Goal: Task Accomplishment & Management: Complete application form

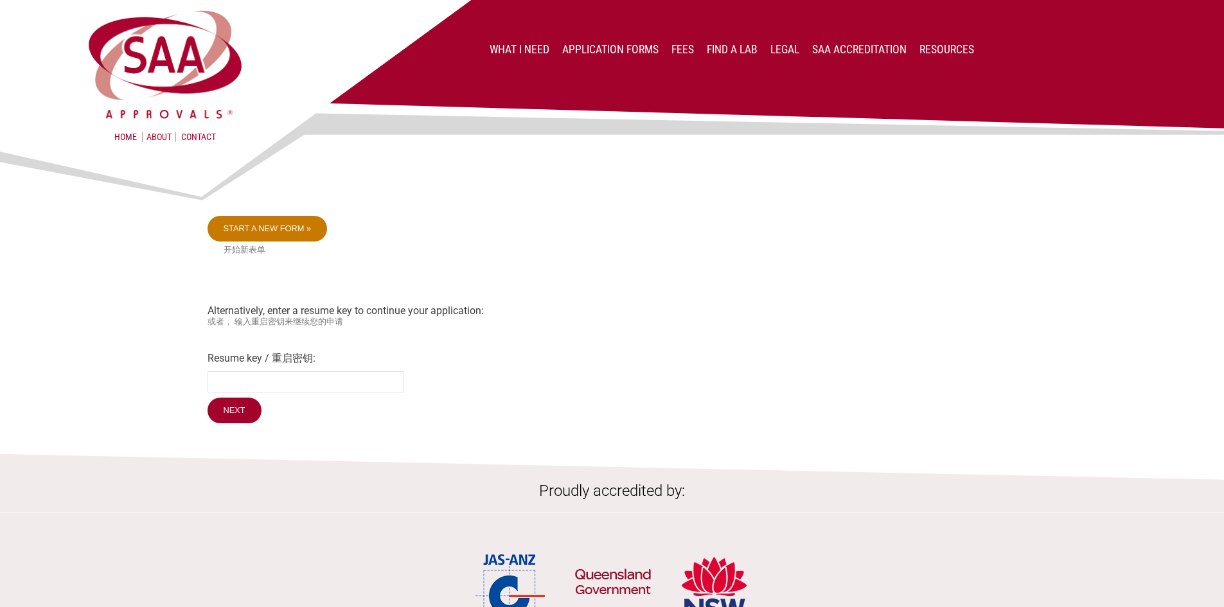
click at [264, 222] on link "Start a new form »" at bounding box center [268, 229] width 120 height 26
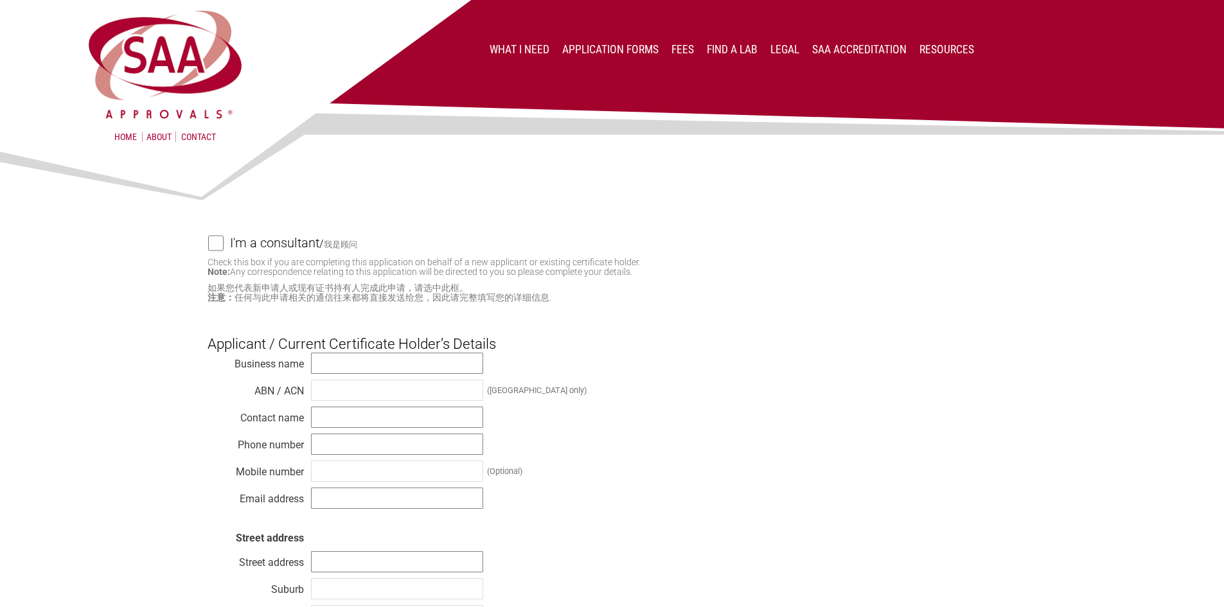
click at [290, 248] on h4 "I'm a consultant" at bounding box center [274, 243] width 89 height 28
click at [224, 248] on input "I'm a consultant / 我是顾问" at bounding box center [215, 243] width 15 height 16
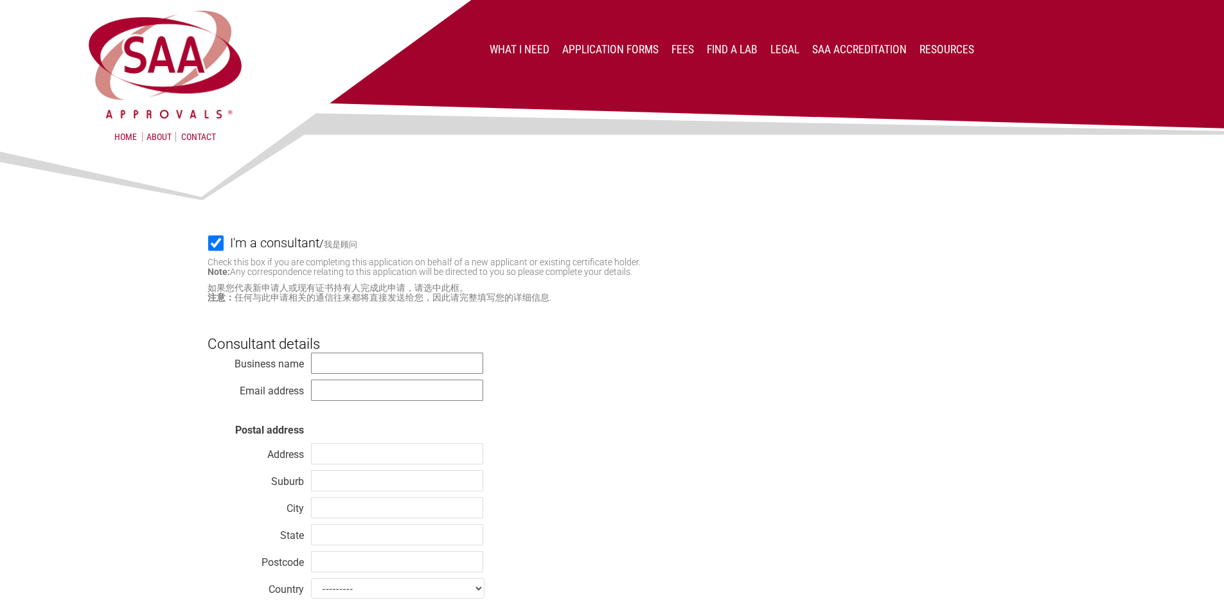
click at [290, 248] on h4 "I'm a consultant" at bounding box center [274, 243] width 89 height 28
click at [224, 248] on input "I'm a consultant / 我是顾问" at bounding box center [215, 243] width 15 height 16
checkbox input "false"
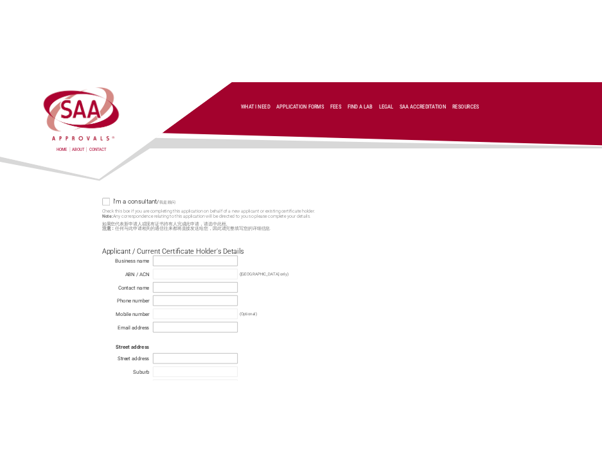
scroll to position [129, 0]
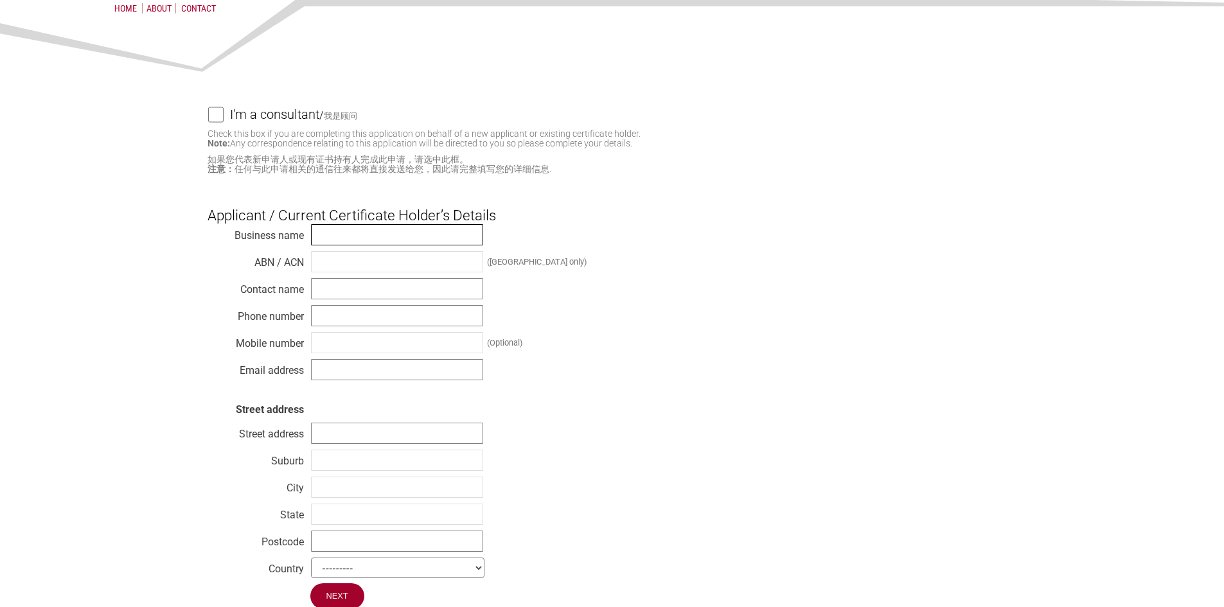
click at [334, 239] on input "text" at bounding box center [397, 234] width 172 height 21
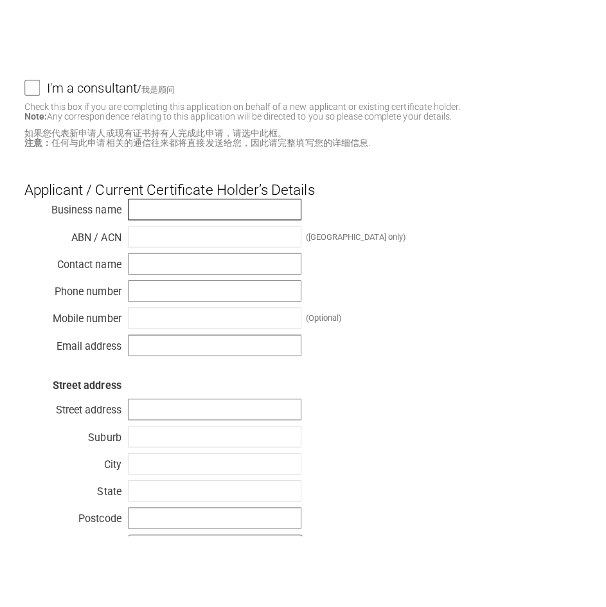
scroll to position [129, 0]
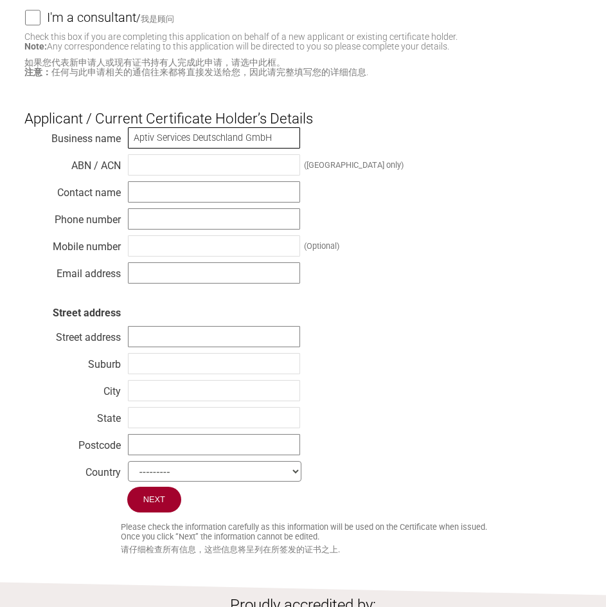
type input "Aptiv Services Deutschland GmbH"
click at [228, 190] on input "text" at bounding box center [214, 191] width 172 height 21
type input "[PERSON_NAME]"
type input "0048731372820"
click at [210, 247] on input "text" at bounding box center [214, 245] width 172 height 21
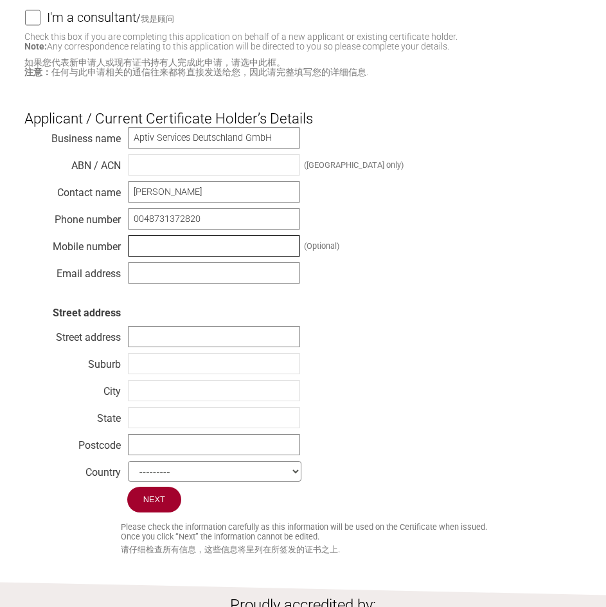
paste input "0048731372820"
type input "0048731372820"
click at [172, 272] on input "text" at bounding box center [214, 272] width 172 height 21
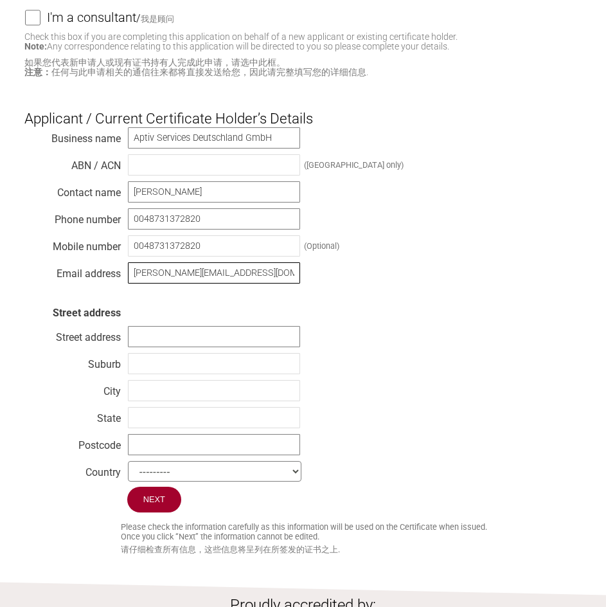
type input "[PERSON_NAME][EMAIL_ADDRESS][DOMAIN_NAME]"
click at [359, 182] on div "Business name Aptiv Services Deutschland GmbH ABN / ACN (Australia only) Contac…" at bounding box center [303, 307] width 558 height 360
click at [152, 342] on input "text" at bounding box center [214, 336] width 172 height 21
type input "Am Technologiepark 1"
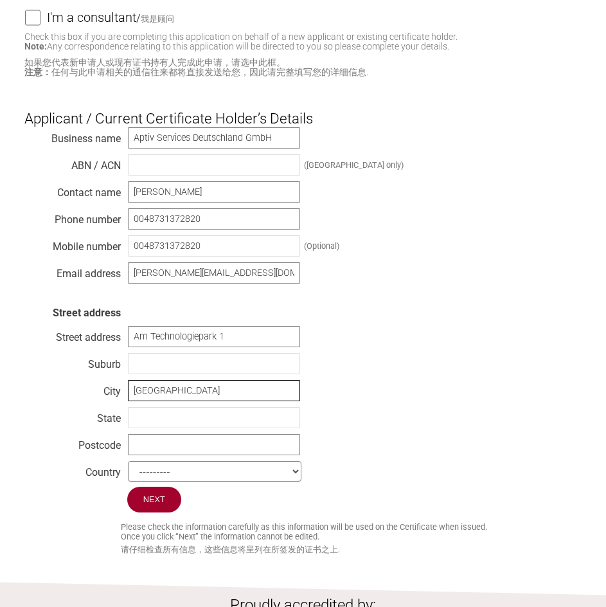
type input "[GEOGRAPHIC_DATA]"
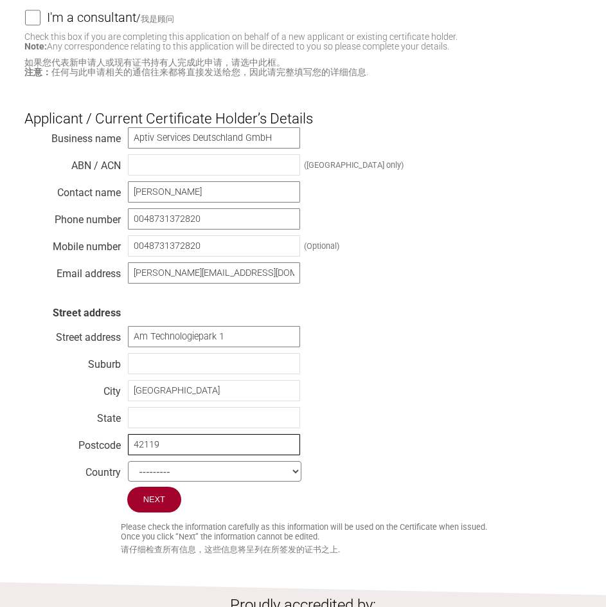
type input "42119"
click at [160, 481] on select "--------- Afghanistan Albania Algeria American Samoa Andorra Angola Anguilla An…" at bounding box center [215, 471] width 174 height 21
select select "[GEOGRAPHIC_DATA]"
click at [128, 469] on select "--------- Afghanistan Albania Algeria American Samoa Andorra Angola Anguilla An…" at bounding box center [215, 471] width 174 height 21
click at [525, 363] on div "Business name Aptiv Services Deutschland GmbH ABN / ACN (Australia only) Contac…" at bounding box center [303, 307] width 558 height 360
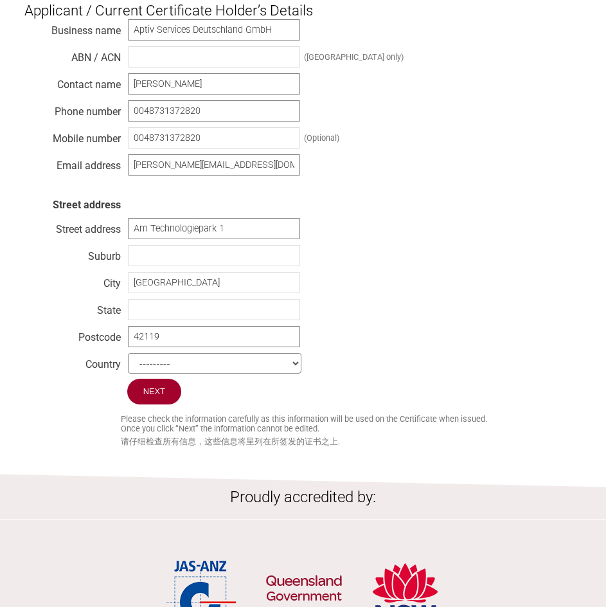
scroll to position [257, 0]
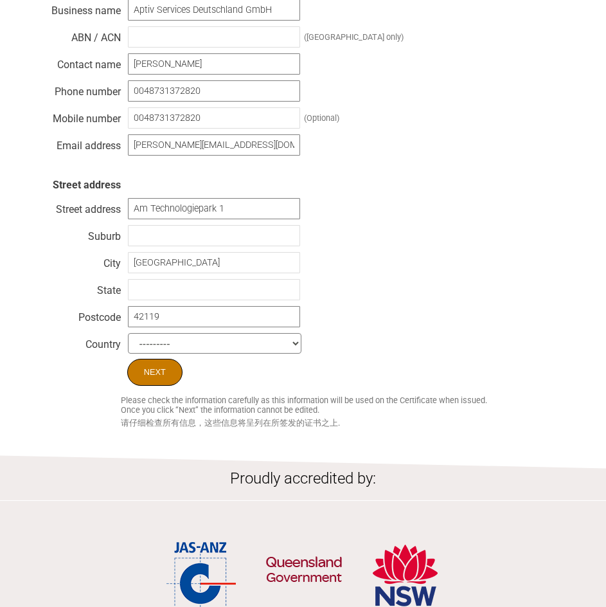
click at [159, 374] on input "Next" at bounding box center [154, 372] width 55 height 27
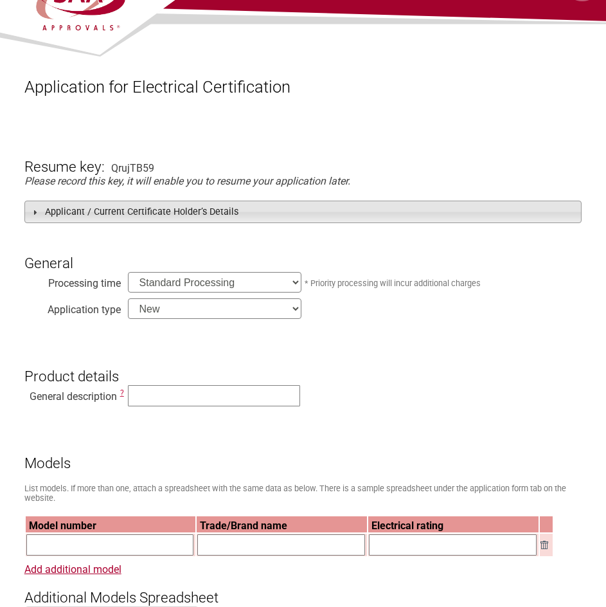
scroll to position [64, 0]
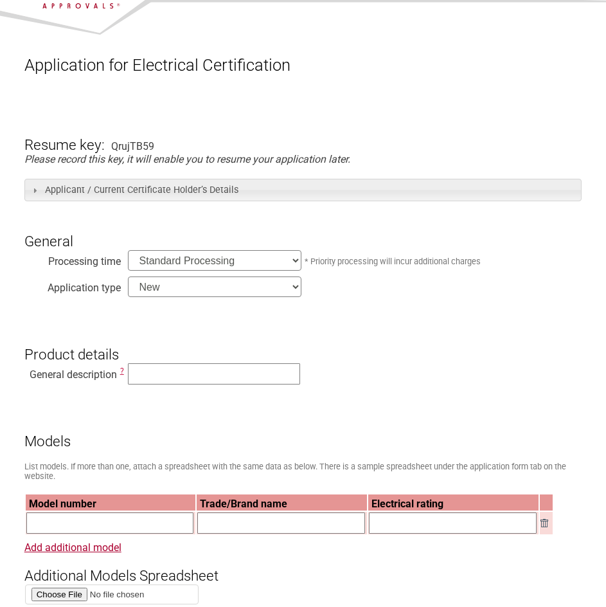
click at [210, 282] on select "New Modification Renewal Co-licence" at bounding box center [215, 286] width 174 height 21
select select "Renewal"
click at [128, 278] on select "New Modification Renewal Co-licence" at bounding box center [215, 286] width 174 height 21
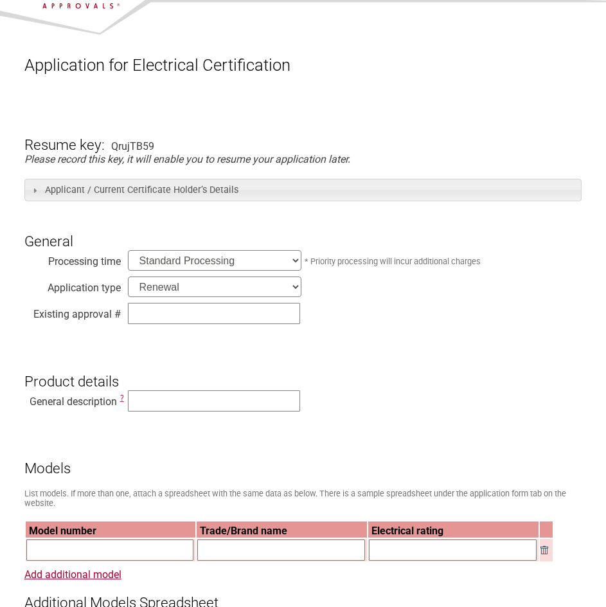
click at [265, 327] on div "Existing approval #" at bounding box center [303, 315] width 558 height 27
click at [269, 314] on input "text" at bounding box center [214, 313] width 172 height 21
type input "SAA202301"
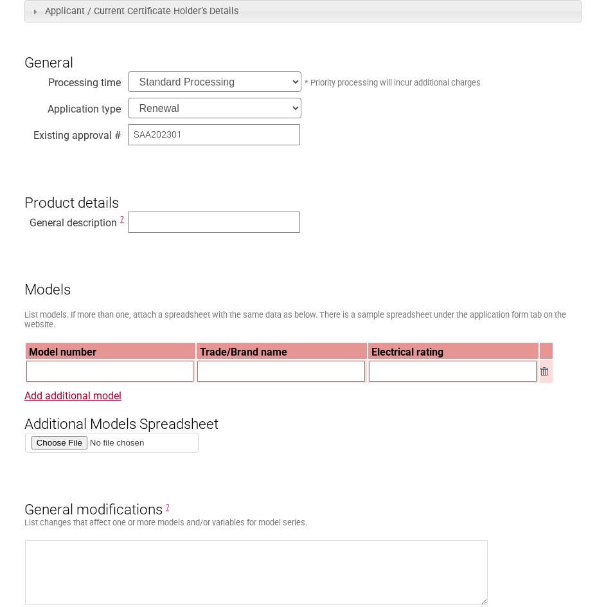
scroll to position [257, 0]
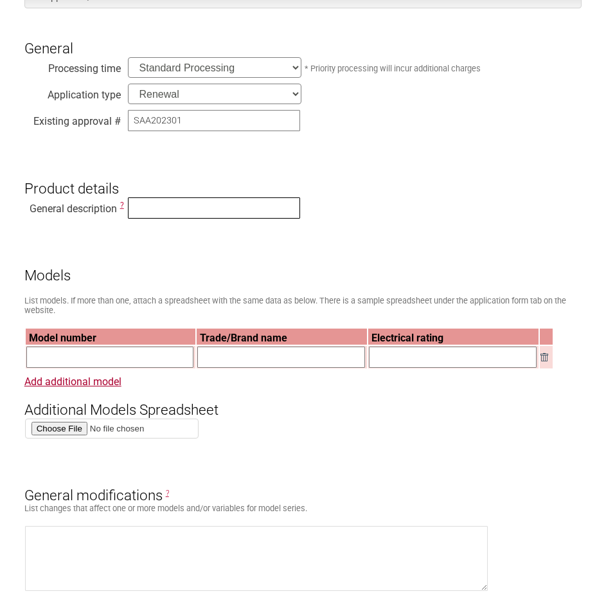
click at [174, 211] on input "text" at bounding box center [214, 207] width 172 height 21
type input "In-Cable Control and Protective Device"
click at [354, 254] on h3 "Models" at bounding box center [303, 265] width 558 height 39
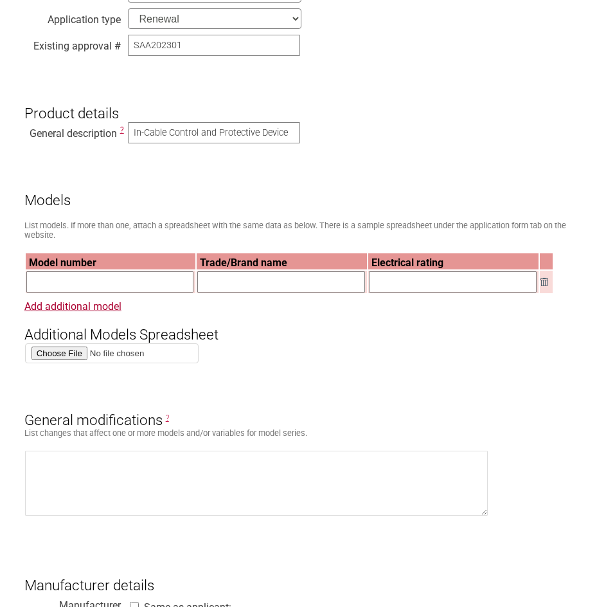
scroll to position [514, 0]
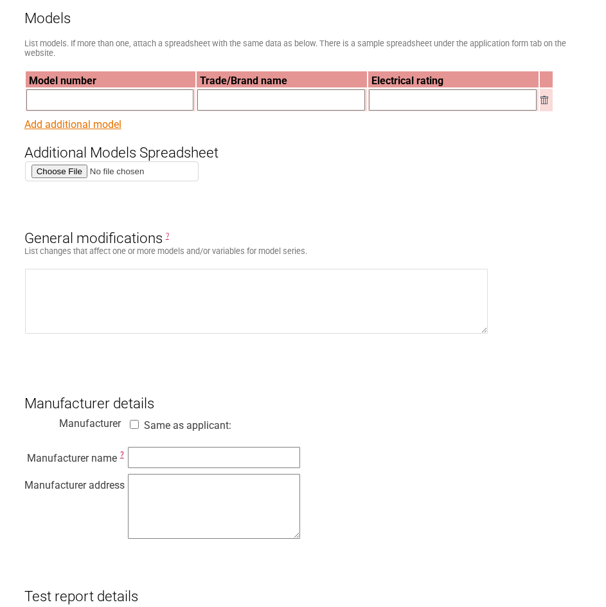
click at [91, 130] on link "Add additional model" at bounding box center [72, 124] width 97 height 12
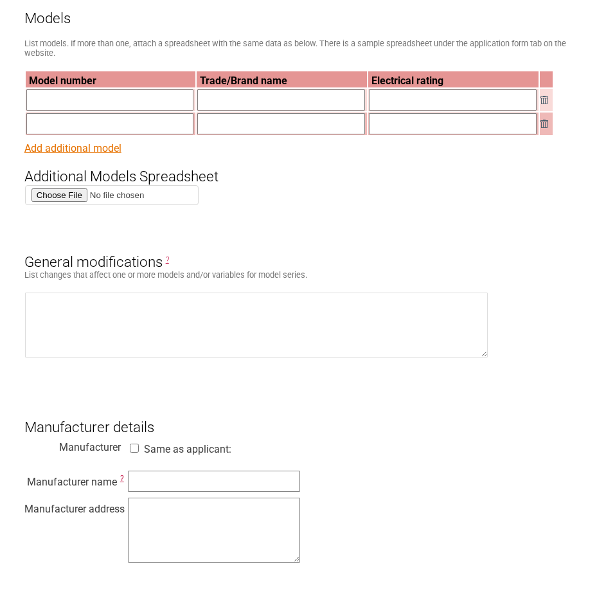
click at [97, 152] on link "Add additional model" at bounding box center [72, 148] width 97 height 12
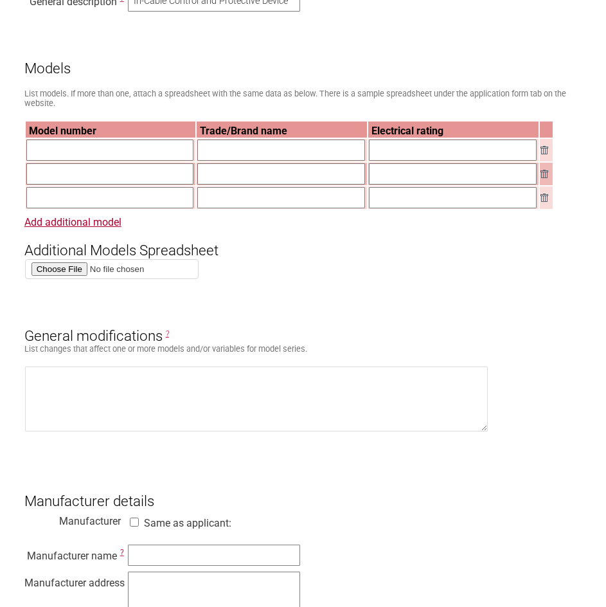
scroll to position [321, 0]
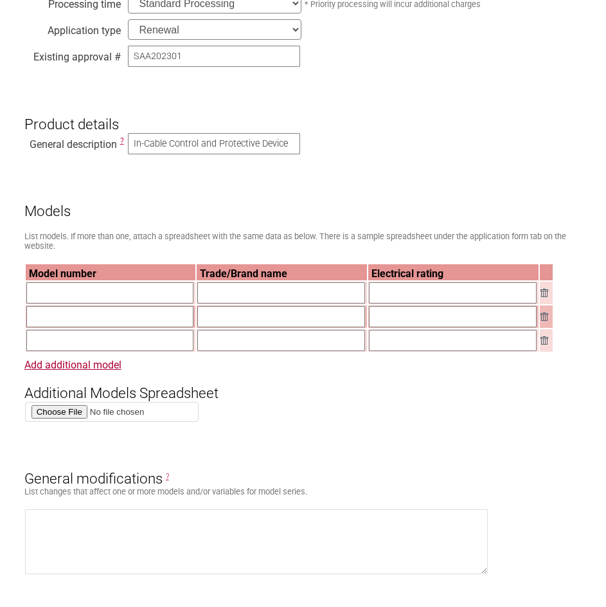
click at [109, 303] on input "text" at bounding box center [110, 292] width 168 height 21
paste input "0048731372820"
type input "0048731372820"
click at [89, 365] on link "Add additional model" at bounding box center [72, 365] width 97 height 12
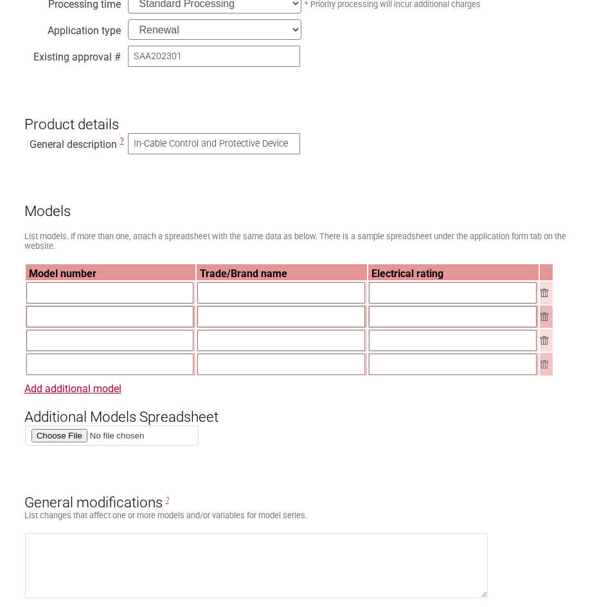
click at [93, 300] on input "text" at bounding box center [110, 292] width 168 height 21
type input "MCB36E1 A"
click at [85, 321] on input "text" at bounding box center [110, 316] width 168 height 21
type input "MCB72E1 A"
drag, startPoint x: 95, startPoint y: 327, endPoint x: -1, endPoint y: 327, distance: 95.8
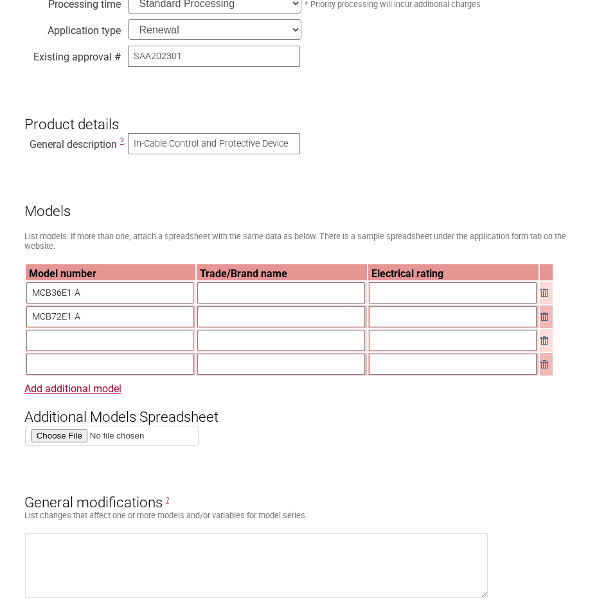
click at [66, 346] on input "text" at bounding box center [110, 340] width 168 height 21
paste input "MCB72E1 A"
click at [71, 346] on input "MCB72E1 A" at bounding box center [110, 340] width 168 height 21
type input "MCB72E2 A"
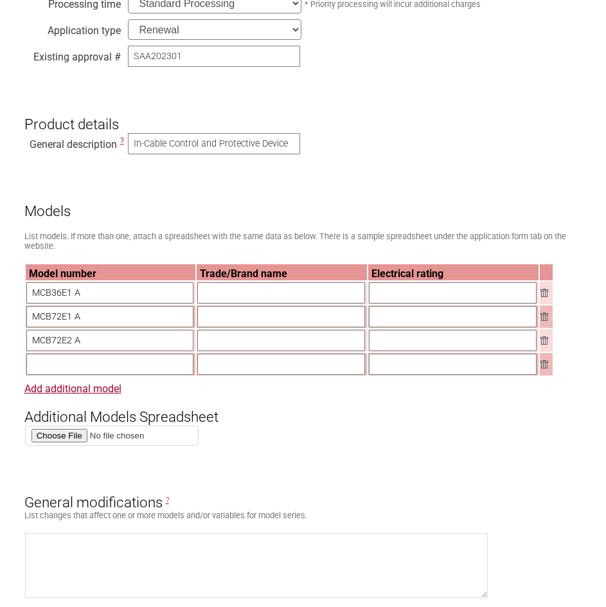
click at [80, 365] on input "text" at bounding box center [110, 364] width 168 height 21
type input "MCB11E3 A"
click at [229, 303] on input "text" at bounding box center [281, 292] width 168 height 21
click at [334, 301] on input "PORSCHE / AUDI / SKODA / VOLKSWAGEN" at bounding box center [281, 292] width 168 height 21
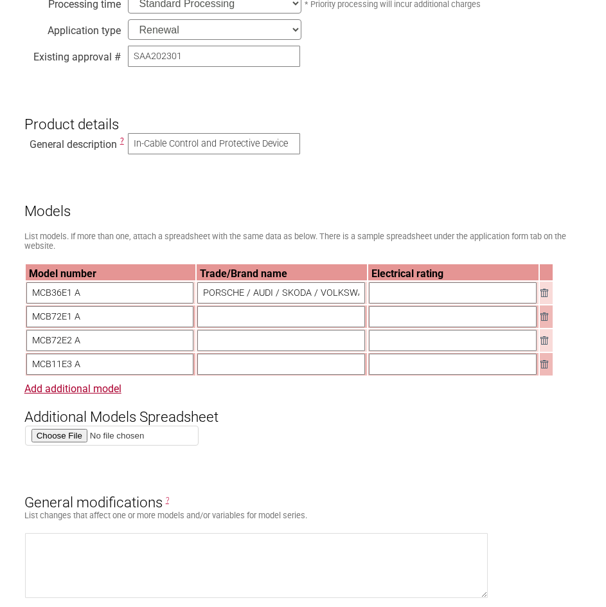
click at [285, 300] on input "PORSCHE / AUDI / SKODA / VOLKSWAGEN" at bounding box center [281, 292] width 168 height 21
click at [280, 299] on input "PORSCHE / AUDI / SKODA / VOLKSWAGEN" at bounding box center [281, 292] width 168 height 21
type input "PORSCHE / AUDI / LAMBORGHINI / BENTLEY / SKODA / VOLKSWAGEN"
click at [318, 326] on input "text" at bounding box center [281, 316] width 168 height 21
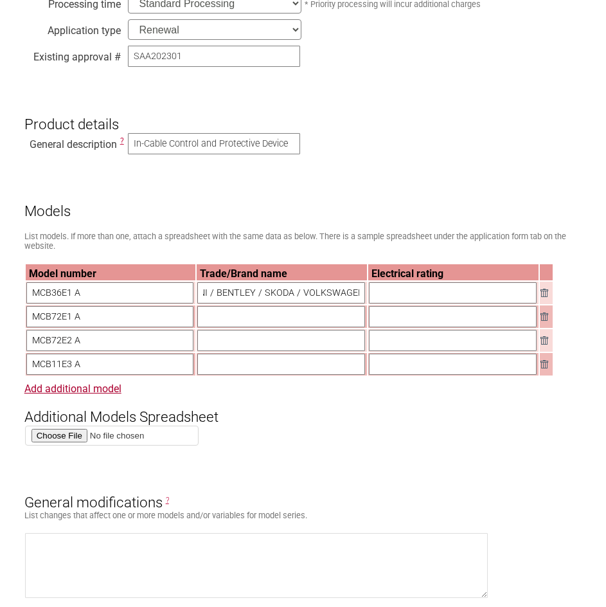
scroll to position [0, 0]
paste input "PORSCHE / AUDI / LAMBORGHINI / BENTLEY / SKODA / VOLKSWAGEN"
type input "PORSCHE / AUDI / LAMBORGHINI / BENTLEY / SKODA / VOLKSWAGEN"
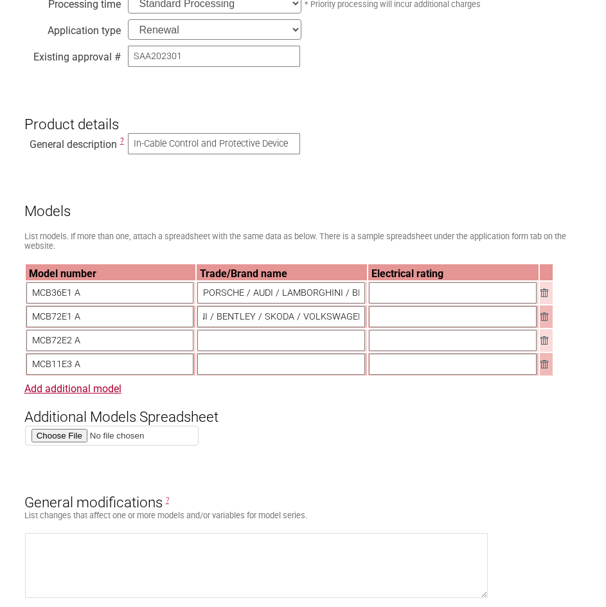
click at [299, 346] on input "text" at bounding box center [281, 340] width 168 height 21
paste input "PORSCHE / AUDI / LAMBORGHINI / BENTLEY / SKODA / VOLKSWAGEN"
type input "PORSCHE / AUDI / LAMBORGHINI / BENTLEY / SKODA / VOLKSWAGEN"
click at [295, 373] on input "text" at bounding box center [281, 364] width 168 height 21
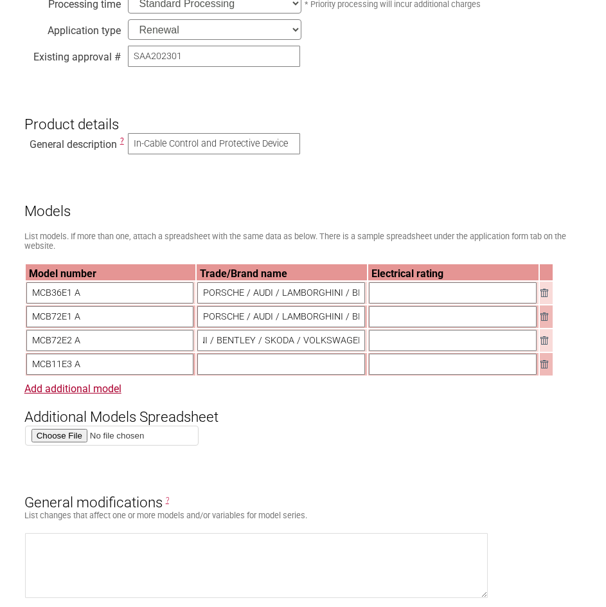
scroll to position [0, 0]
paste input "PORSCHE / AUDI / LAMBORGHINI / BENTLEY / SKODA / VOLKSWAGEN"
type input "PORSCHE / AUDI / LAMBORGHINI / BENTLEY / SKODA / VOLKSWAGEN"
click at [291, 351] on input "PORSCHE / AUDI / LAMBORGHINI / BENTLEY / SKODA / VOLKSWAGEN" at bounding box center [281, 340] width 168 height 21
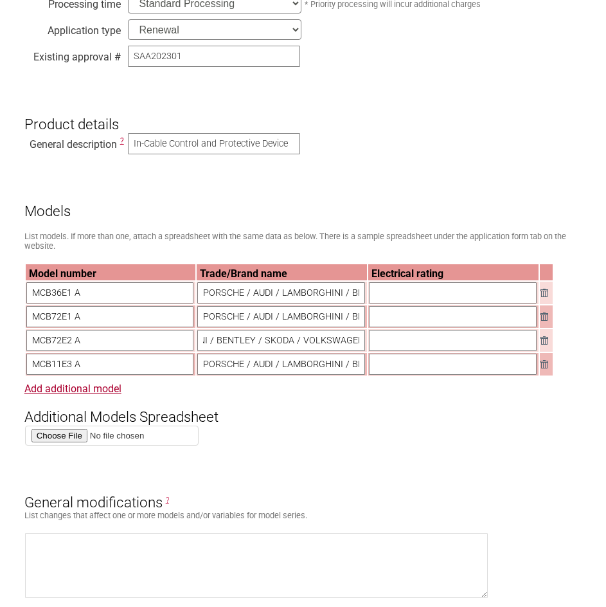
click at [423, 287] on input "text" at bounding box center [453, 292] width 168 height 21
click at [402, 292] on input "text" at bounding box center [453, 292] width 168 height 21
click at [473, 294] on input "100-240V~ 50/60Hz" at bounding box center [453, 292] width 168 height 21
click at [419, 295] on input "100-240V~ 50/60Hz 16A 3.6kW" at bounding box center [453, 292] width 168 height 21
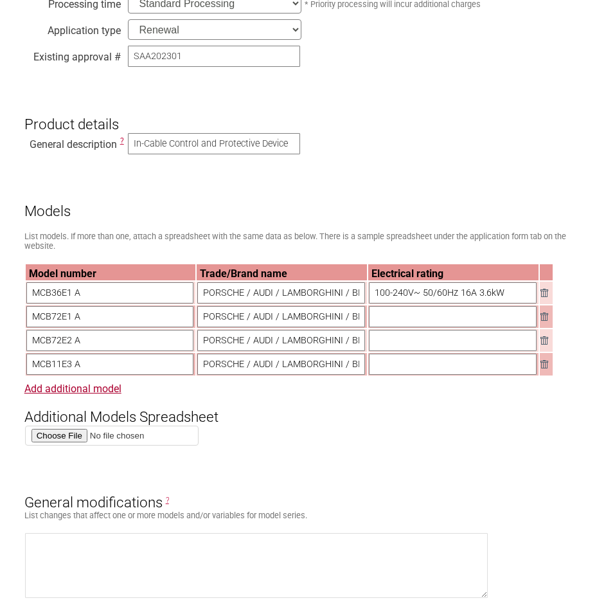
type input "100-240V~ 50/60Hz 16A 3.6kW"
click at [457, 318] on input "text" at bounding box center [453, 316] width 168 height 21
paste input "100-240V~ 50/60Hz 16A 3.6kW"
click at [469, 323] on input "100-240V~ 50/60Hz 16A 3.6kW" at bounding box center [453, 316] width 168 height 21
type input "100-240V~ 50/60Hz 32A 7.2kW"
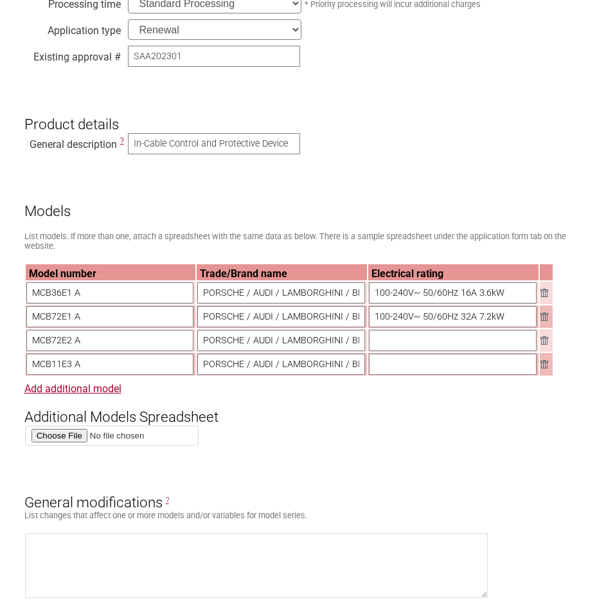
click at [481, 337] on input "text" at bounding box center [453, 340] width 168 height 21
click at [504, 321] on input "100-240V~ 50/60Hz 32A 7.2kW" at bounding box center [453, 316] width 168 height 21
click at [431, 346] on input "text" at bounding box center [453, 340] width 168 height 21
paste input "100-240V~ 50/60Hz 32A 7.2kW"
click at [404, 346] on input "100-240V~ 50/60Hz 32A 7.2kW" at bounding box center [453, 340] width 168 height 21
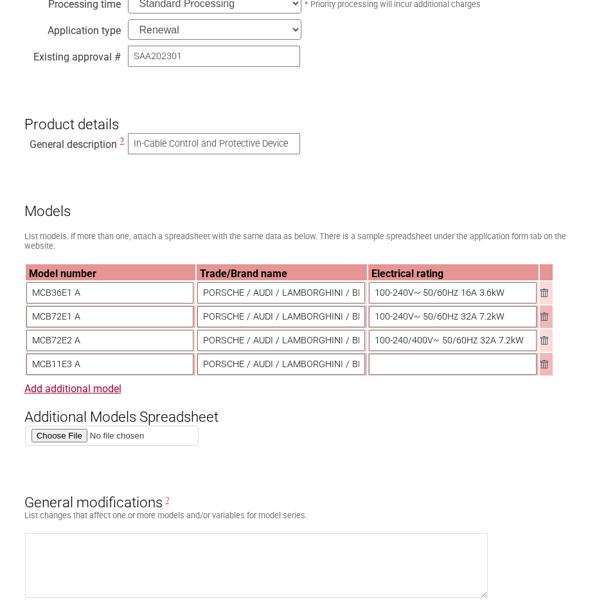
drag, startPoint x: 481, startPoint y: 345, endPoint x: 503, endPoint y: 336, distance: 23.0
click at [482, 345] on input "100-240/400V~ 50/60Hz 32A 7.2kW" at bounding box center [453, 340] width 168 height 21
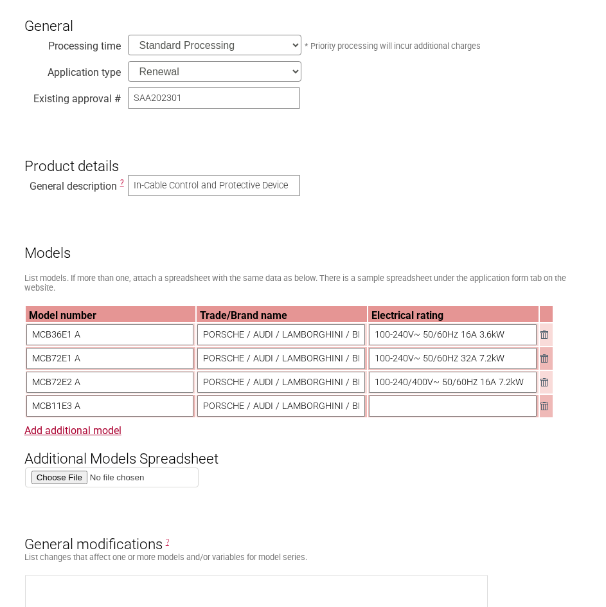
scroll to position [257, 0]
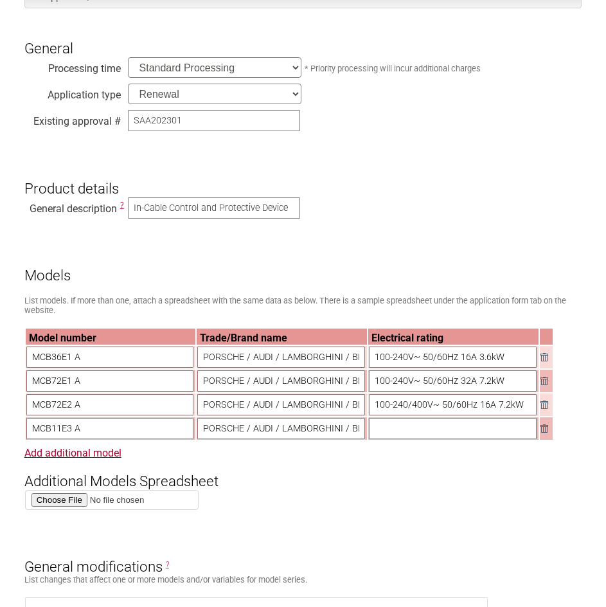
type input "100-240/400V~ 50/60Hz 16A 7.2kW"
click at [492, 433] on input "text" at bounding box center [453, 428] width 168 height 21
click at [469, 415] on input "100-240/400V~ 50/60Hz 16A 7.2kW" at bounding box center [453, 404] width 168 height 21
click at [412, 439] on input "text" at bounding box center [453, 428] width 168 height 21
paste input "100-240/400V~ 50/60Hz 16A 7.2kW"
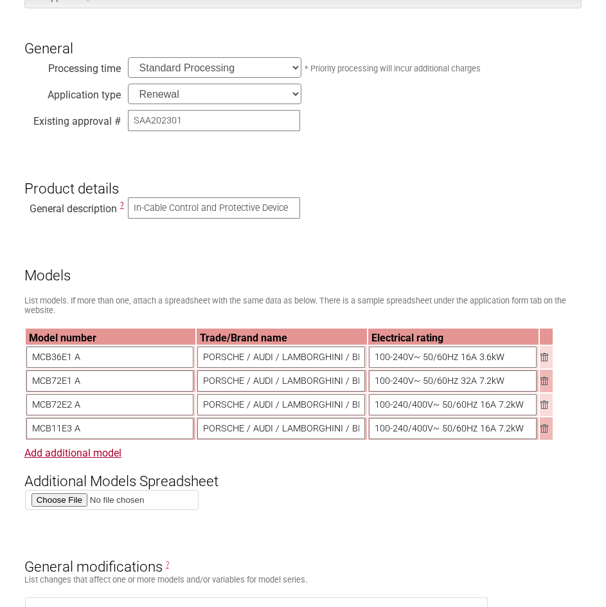
click at [503, 433] on input "100-240/400V~ 50/60Hz 16A 7.2kW" at bounding box center [453, 428] width 168 height 21
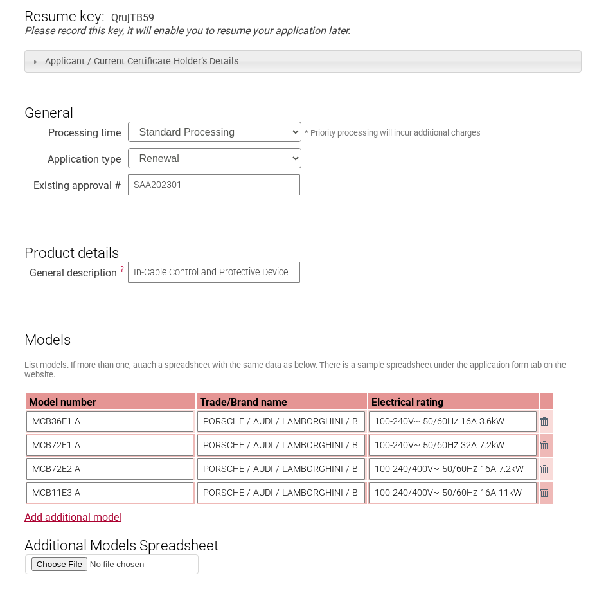
type input "100-240/400V~ 50/60Hz 16A 11kW"
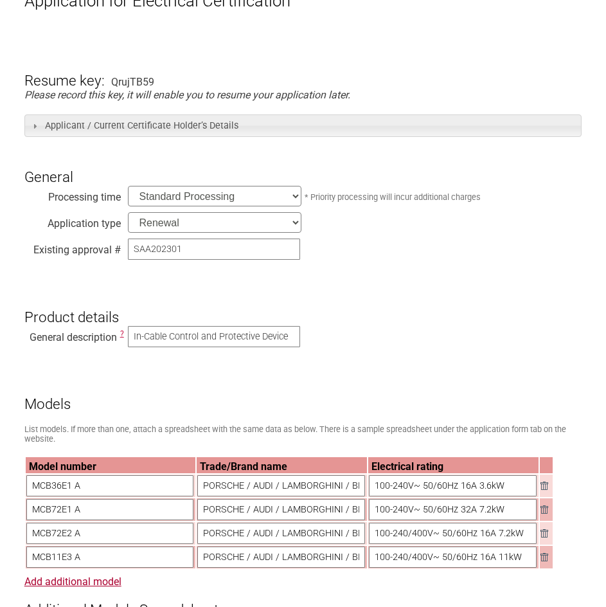
scroll to position [321, 0]
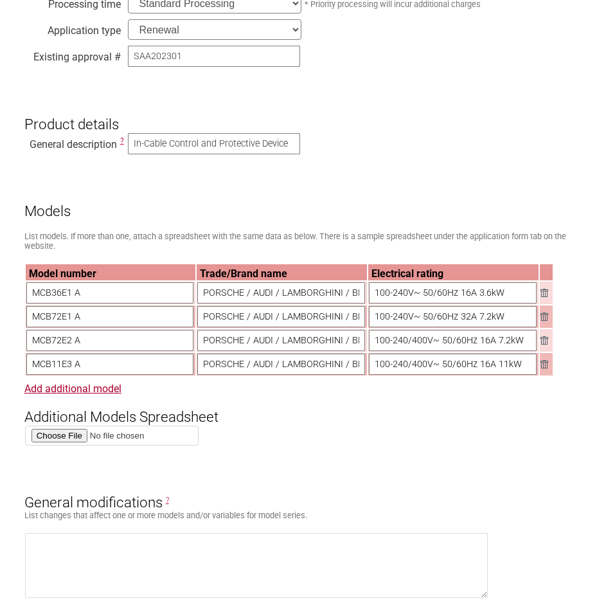
click at [244, 299] on input "PORSCHE / AUDI / LAMBORGHINI / BENTLEY / SKODA / VOLKSWAGEN" at bounding box center [281, 292] width 168 height 21
click at [292, 309] on table "Model number Trade/Brand name Electrical rating MCB36E1 A PORSCHE / AUDI / LAMB…" at bounding box center [289, 320] width 530 height 114
click at [289, 316] on input "PORSCHE / AUDI / LAMBORGHINI / BENTLEY / SKODA / VOLKSWAGEN" at bounding box center [281, 316] width 168 height 21
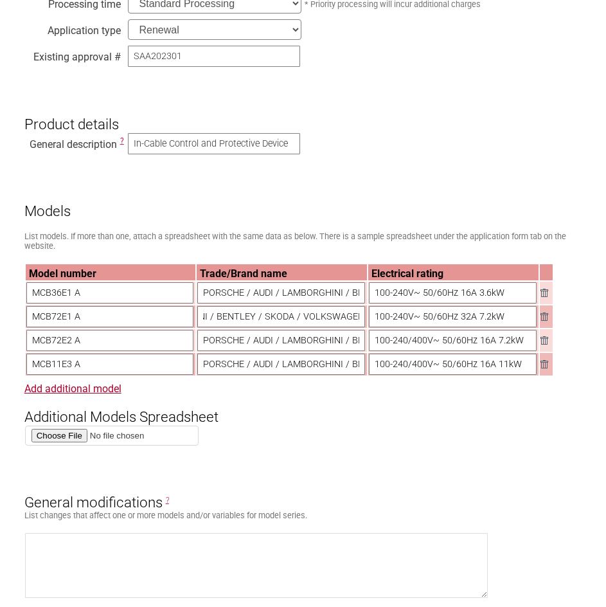
click at [424, 303] on input "100-240V~ 50/60Hz 16A 3.6kW" at bounding box center [453, 292] width 168 height 21
click at [435, 211] on h3 "Models" at bounding box center [303, 200] width 558 height 39
click at [194, 425] on h3 "Additional Models Spreadsheet" at bounding box center [303, 405] width 558 height 39
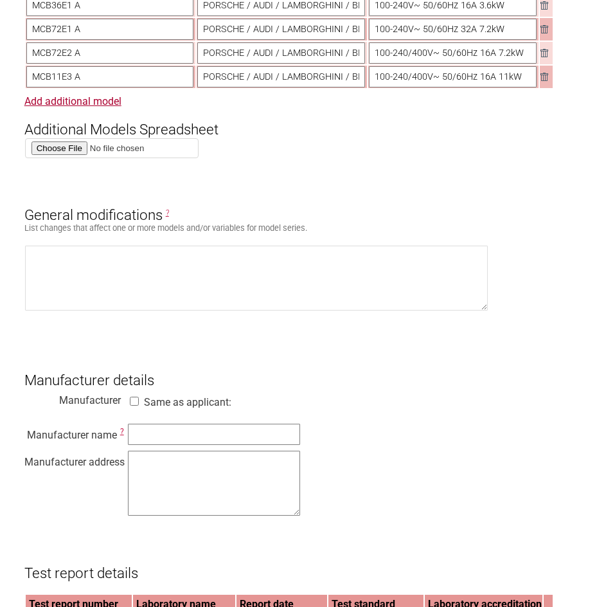
scroll to position [771, 0]
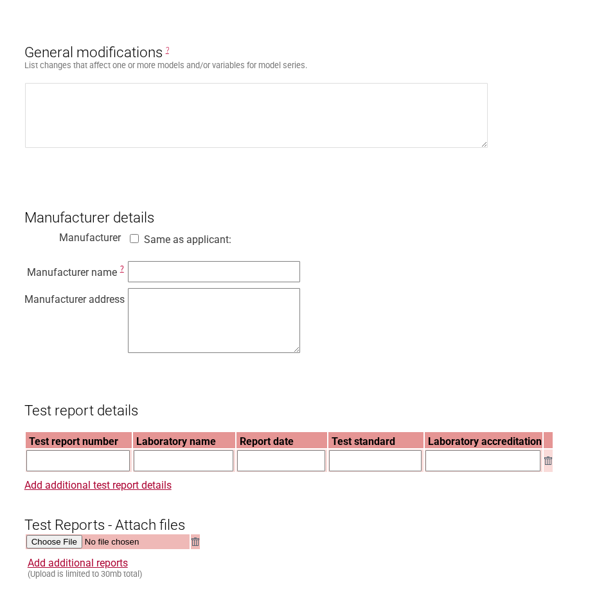
click at [172, 246] on label "Same as applicant:" at bounding box center [187, 239] width 87 height 12
click at [141, 243] on input "Same as applicant:" at bounding box center [134, 238] width 13 height 9
checkbox input "true"
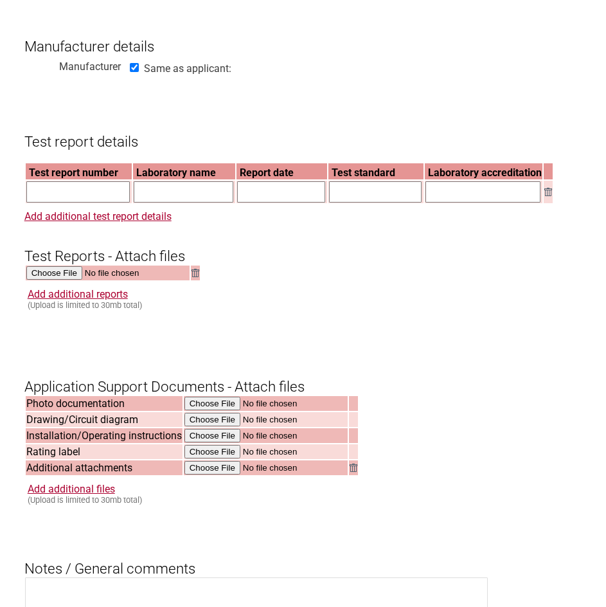
scroll to position [1028, 0]
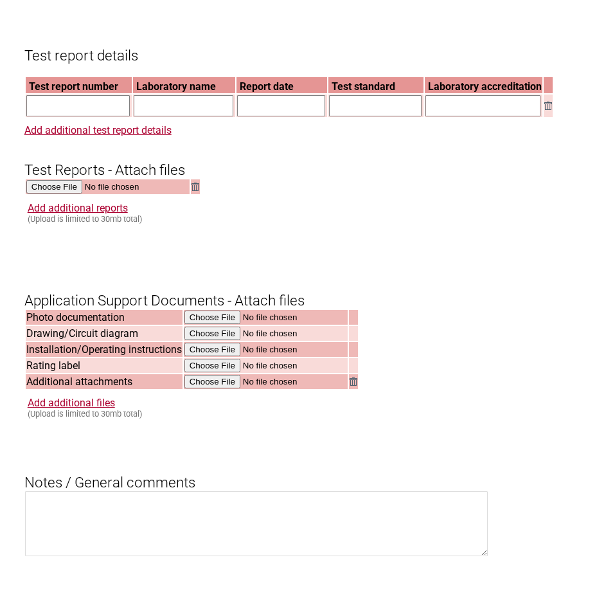
click at [85, 116] on input "text" at bounding box center [78, 105] width 104 height 21
paste input "2253667KAU-030a"
type input "2253667KAU-030a"
click at [201, 116] on input "text" at bounding box center [184, 105] width 100 height 21
paste input "Intertek Deutschland GmbH"
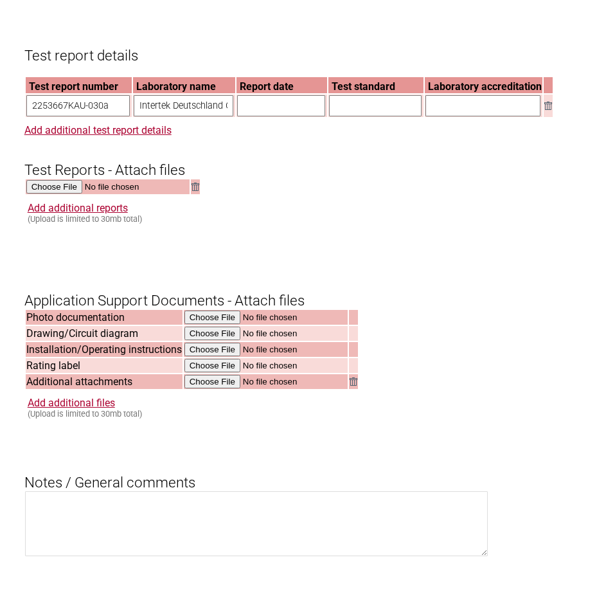
scroll to position [0, 28]
type input "Intertek Deutschland GmbH"
click at [282, 109] on input "text" at bounding box center [281, 105] width 88 height 21
click at [267, 116] on input "text" at bounding box center [281, 105] width 88 height 21
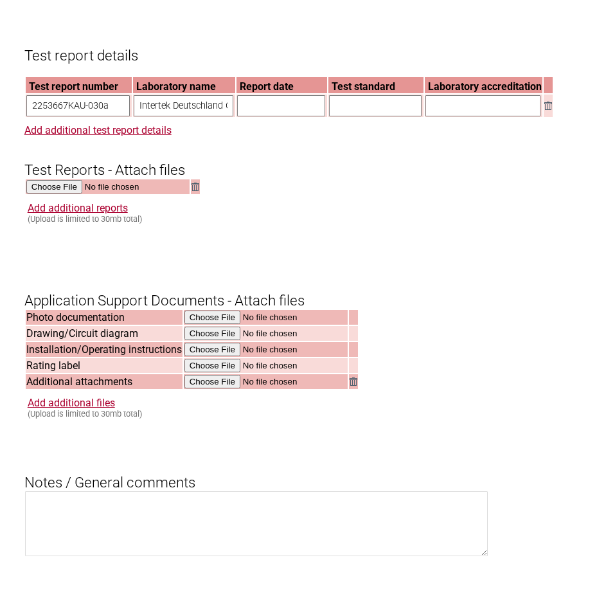
paste input "[DATE]"
type input "[DATE]"
click at [363, 116] on input "text" at bounding box center [375, 105] width 93 height 21
click at [372, 116] on input "text" at bounding box center [375, 105] width 93 height 21
paste input "IEC 62752:2016, AMD1:2018"
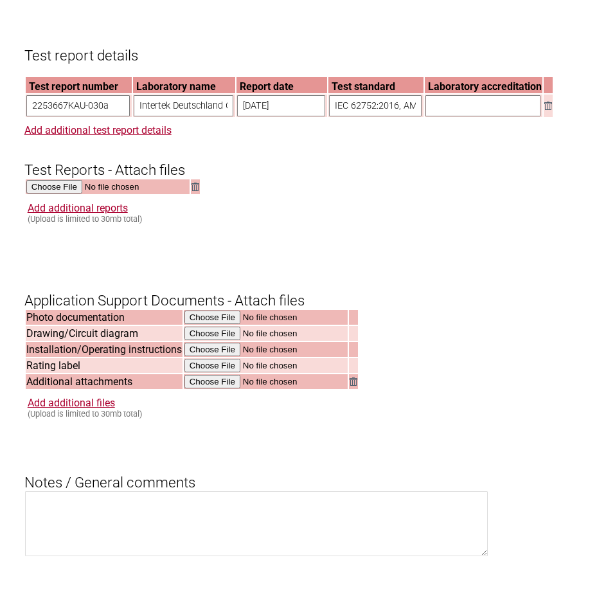
scroll to position [0, 36]
type input "IEC 62752:2016, AMD1:2018"
click at [460, 116] on input "text" at bounding box center [482, 105] width 115 height 21
click at [491, 116] on input "text" at bounding box center [482, 105] width 115 height 21
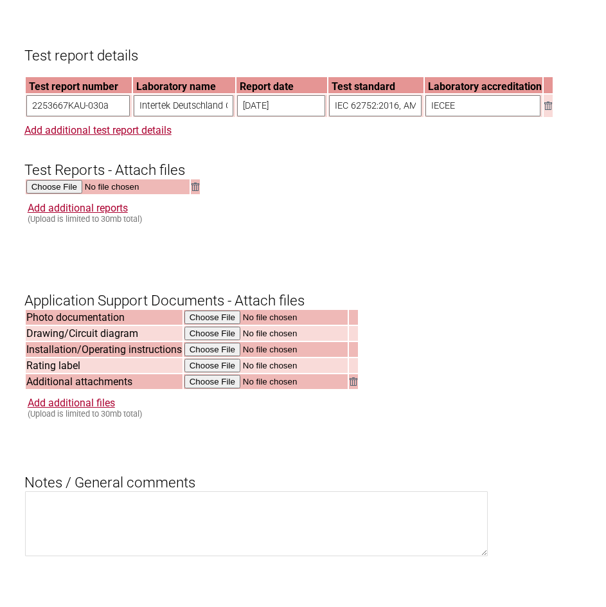
type input "IECEE"
click at [502, 283] on form "Resume key: QrujTB59 Please record this key, it will enable you to resume your …" at bounding box center [303, 116] width 558 height 1951
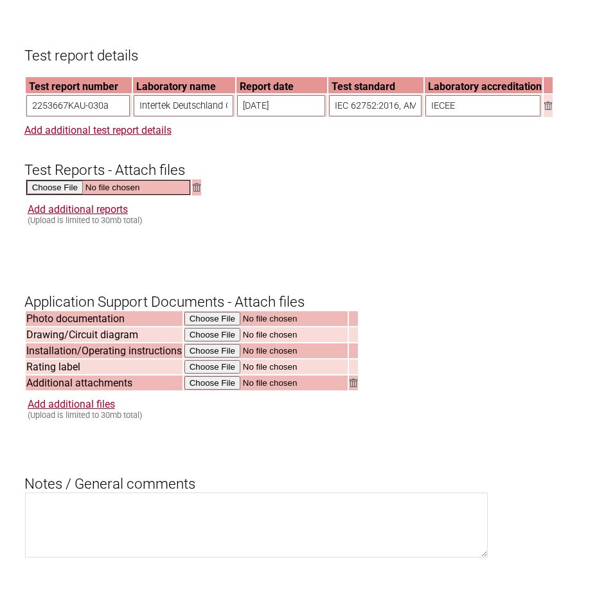
click at [56, 195] on input "file" at bounding box center [108, 187] width 164 height 15
type input "C:\fakepath\TR_IEC_62752_2253667KAU_030a_C4_PAG_AUDI_SKODA_VW_LAMBO_BENTLEY_06_…"
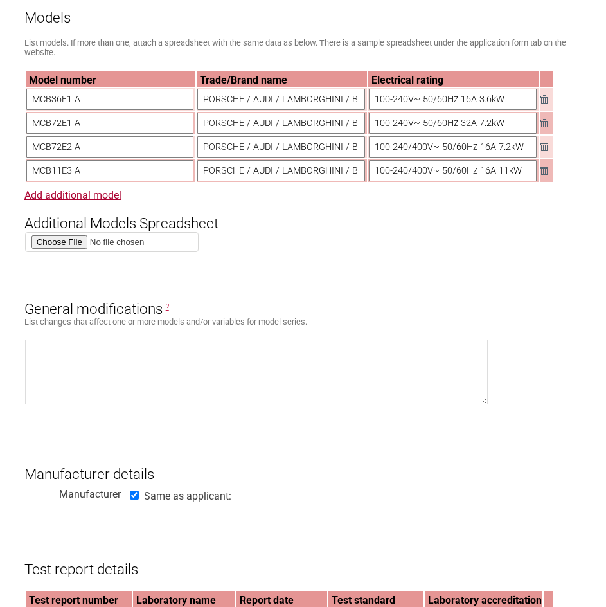
scroll to position [514, 0]
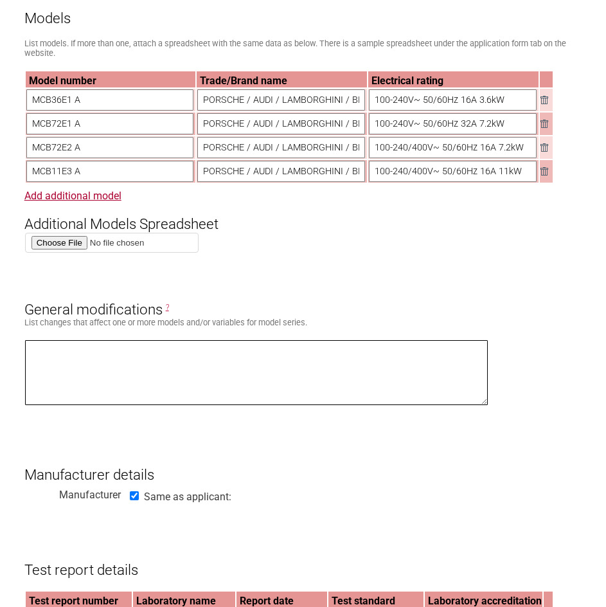
click at [121, 370] on textarea at bounding box center [256, 372] width 463 height 65
click at [417, 363] on textarea "No changes have been made to the product / documentation after the last certifi…" at bounding box center [256, 372] width 463 height 65
click at [221, 367] on textarea "No changes have been made to the product / documentation after the last certifi…" at bounding box center [256, 372] width 463 height 65
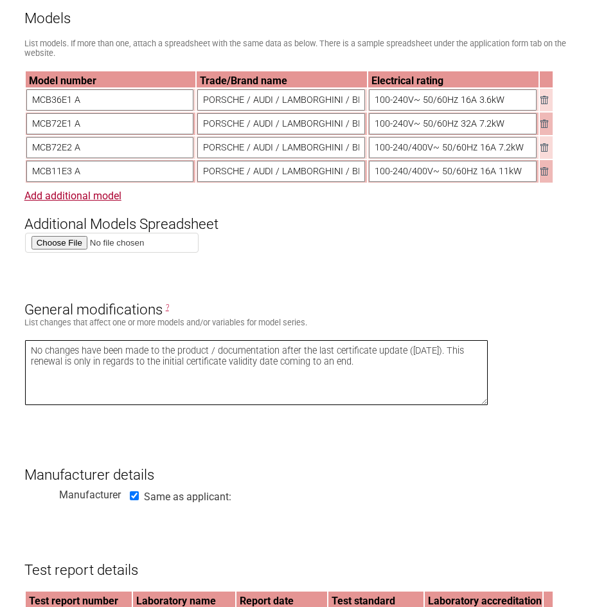
click at [163, 352] on textarea "No changes have been made to the product / documentation after the last certifi…" at bounding box center [256, 372] width 463 height 65
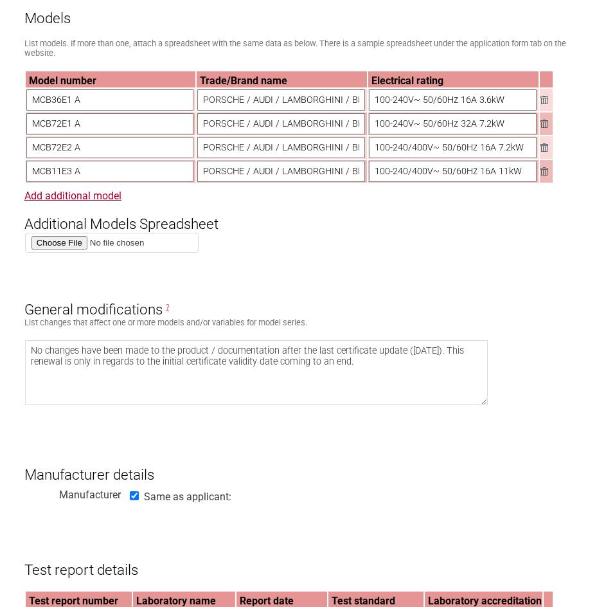
click at [424, 318] on h3 "General modifications ?" at bounding box center [303, 299] width 558 height 39
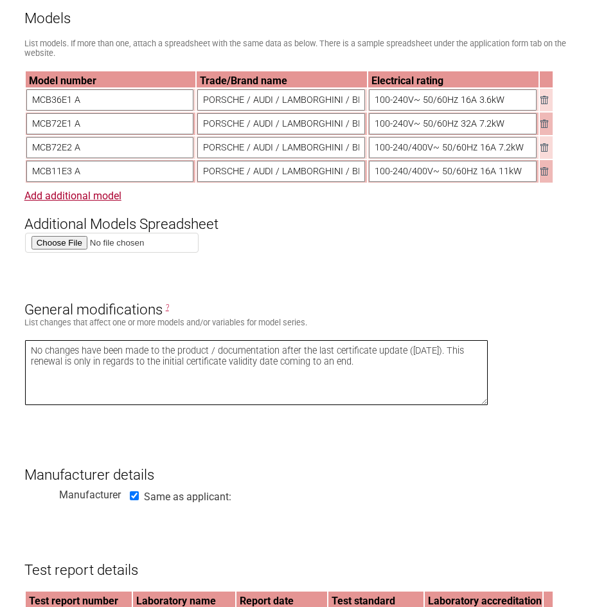
click at [460, 358] on textarea "No changes have been made to the product / documentation after the last certifi…" at bounding box center [256, 372] width 463 height 65
click at [440, 368] on textarea "No changes have been made to the product / documentation after the last certifi…" at bounding box center [256, 372] width 463 height 65
click at [463, 361] on textarea "No changes have been made to the product / documentation after the last certifi…" at bounding box center [256, 372] width 463 height 65
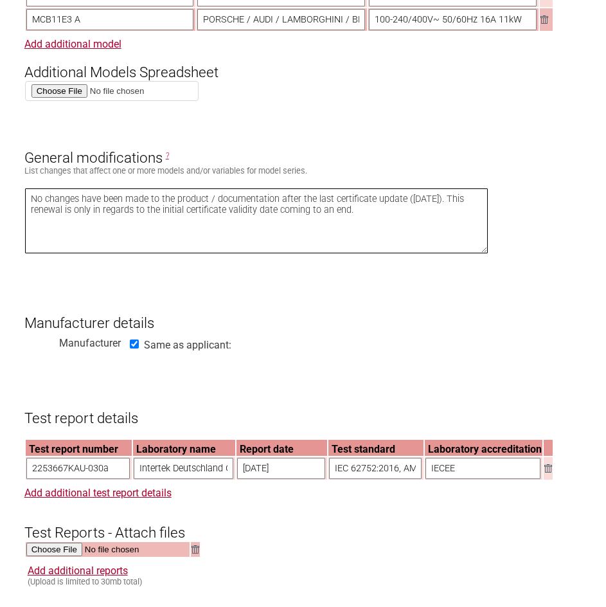
scroll to position [707, 0]
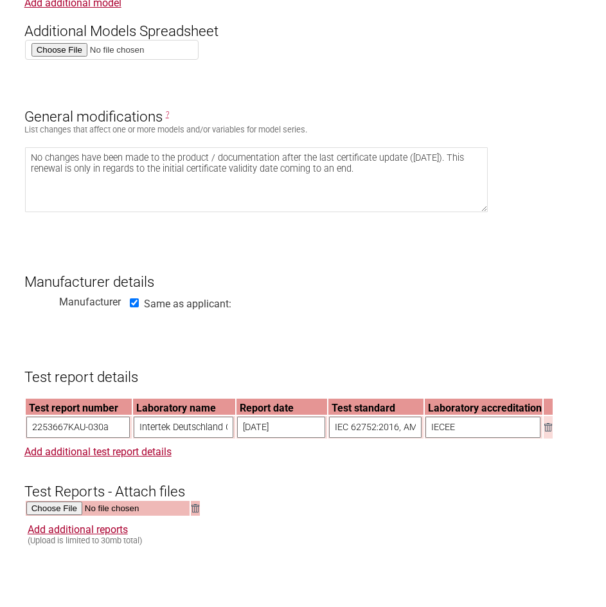
click at [352, 350] on form "Resume key: QrujTB59 Please record this key, it will enable you to resume your …" at bounding box center [303, 438] width 558 height 1951
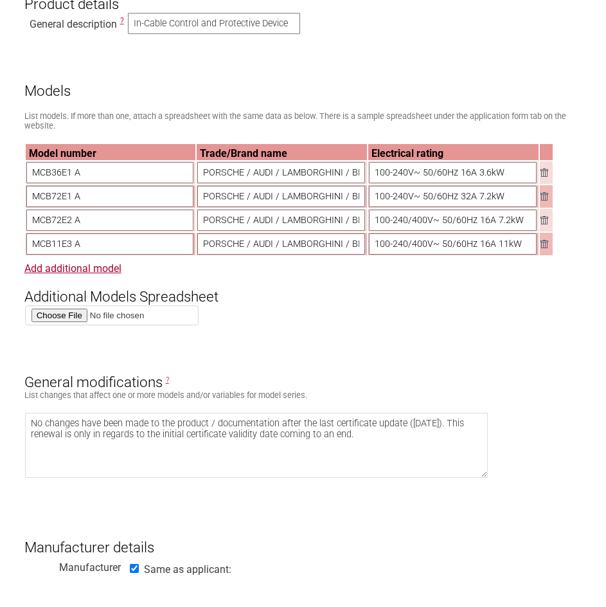
scroll to position [578, 0]
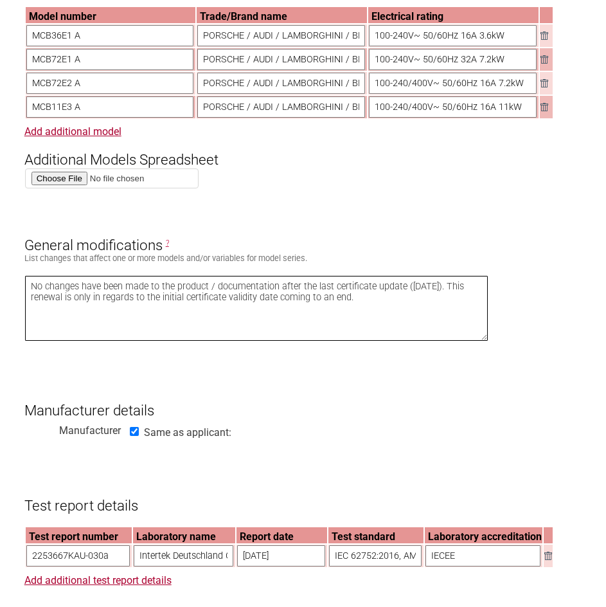
click at [461, 294] on textarea "No changes have been made to the product / documentation after the last certifi…" at bounding box center [256, 308] width 463 height 65
drag, startPoint x: 247, startPoint y: 309, endPoint x: 32, endPoint y: 310, distance: 214.7
click at [32, 310] on textarea "No changes have been made to the product / documentation after the last certifi…" at bounding box center [256, 308] width 463 height 65
click at [198, 332] on textarea "No changes have been made to the product / documentation after the last certifi…" at bounding box center [256, 308] width 463 height 65
click at [182, 315] on textarea "No changes have been made to the product / documentation after the last certifi…" at bounding box center [256, 308] width 463 height 65
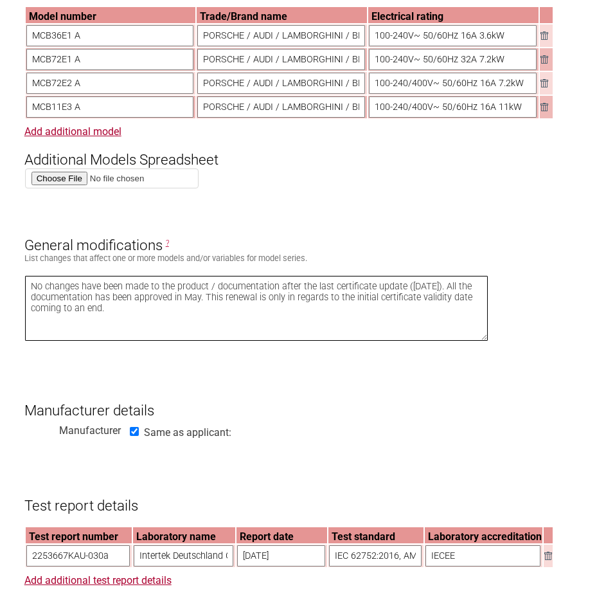
click at [267, 341] on textarea "No changes have been made to the product / documentation after the last certifi…" at bounding box center [256, 308] width 463 height 65
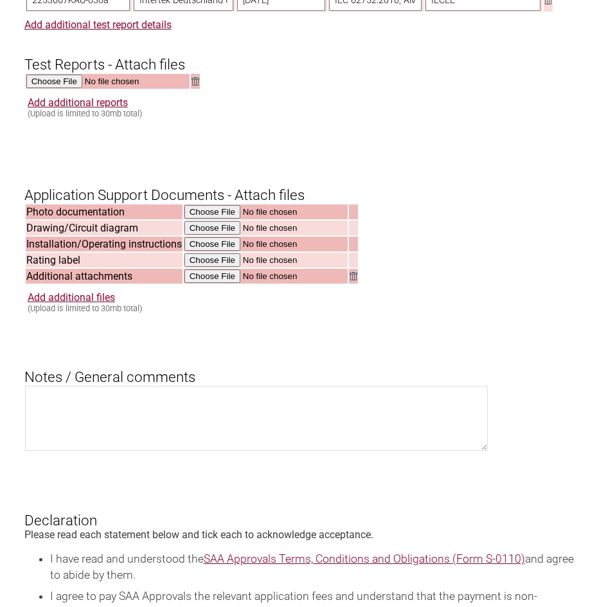
scroll to position [1221, 0]
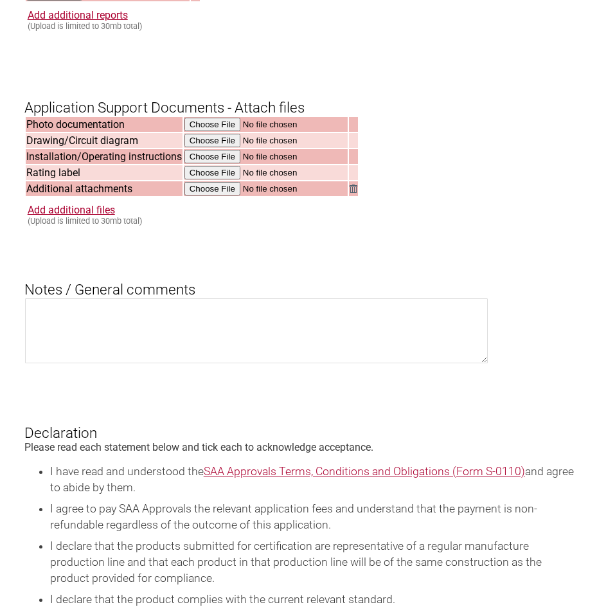
type textarea "No changes have been made to the product / documentation after the last certifi…"
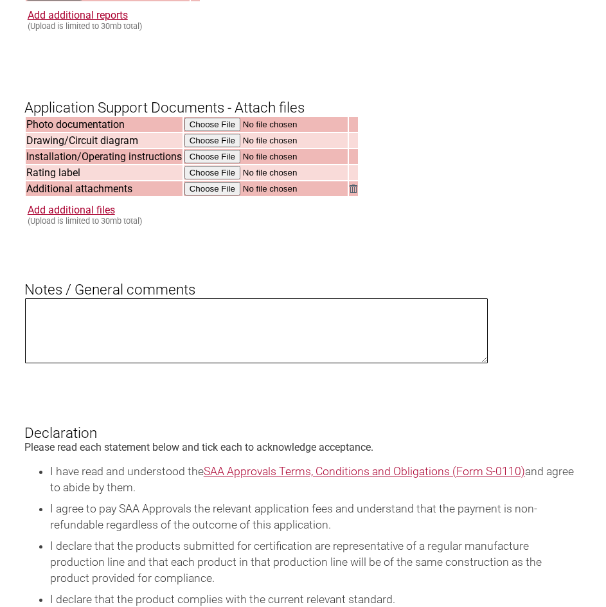
click at [170, 363] on textarea at bounding box center [256, 330] width 463 height 65
paste textarea "No changes have been made to the product / documentation after the last certifi…"
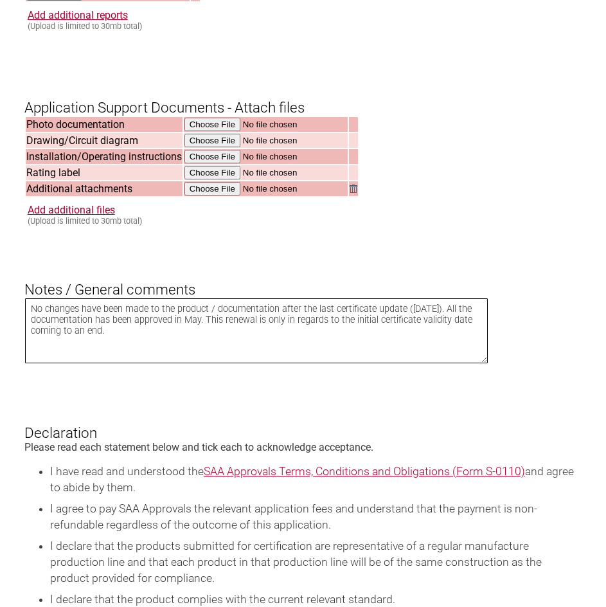
type textarea "No changes have been made to the product / documentation after the last certifi…"
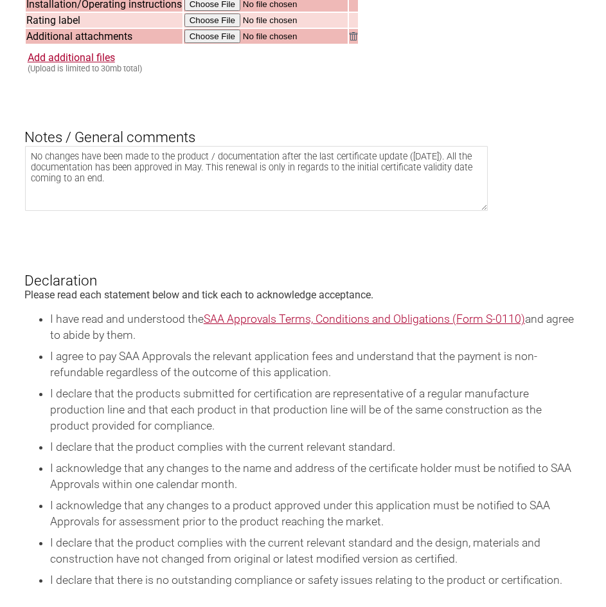
scroll to position [1607, 0]
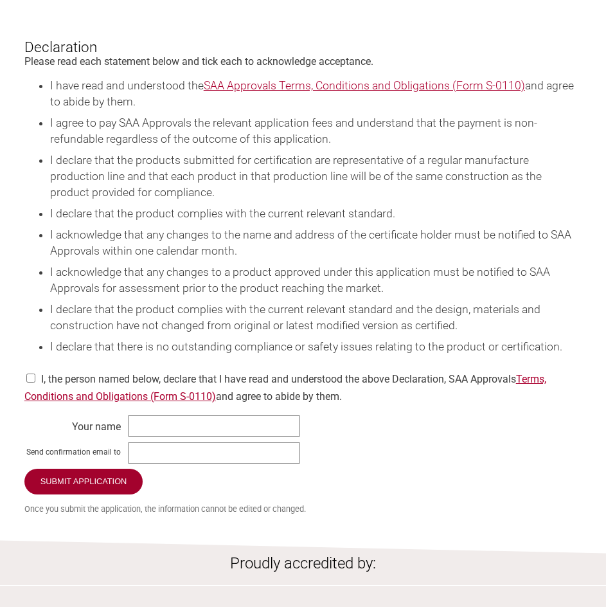
click at [55, 393] on div "I, the person named below, declare that I have read and understood the above De…" at bounding box center [303, 383] width 558 height 37
click at [37, 398] on div "I, the person named below, declare that I have read and understood the above De…" at bounding box center [303, 383] width 558 height 37
click at [34, 382] on input "checkbox" at bounding box center [30, 377] width 13 height 9
checkbox input "true"
click at [199, 436] on input "text" at bounding box center [214, 425] width 172 height 21
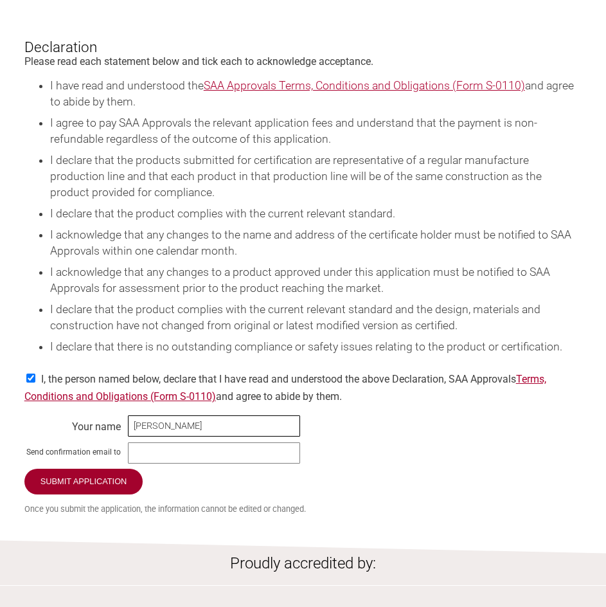
type input "[PERSON_NAME]"
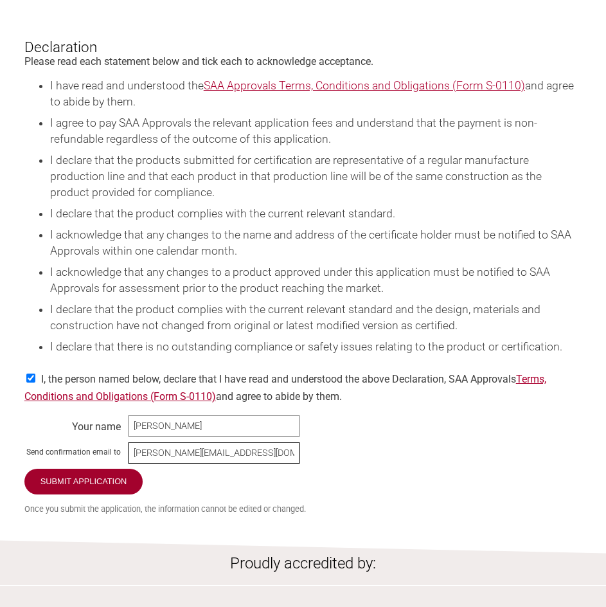
type input "[PERSON_NAME][EMAIL_ADDRESS][DOMAIN_NAME]"
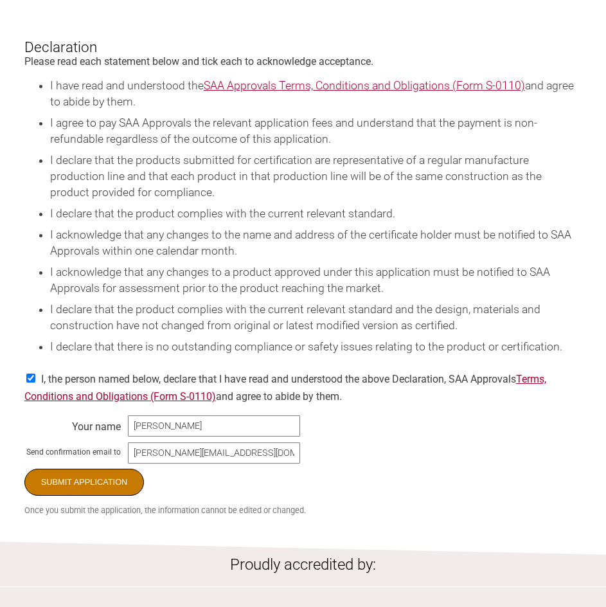
click at [130, 494] on input "Submit Application" at bounding box center [84, 482] width 120 height 27
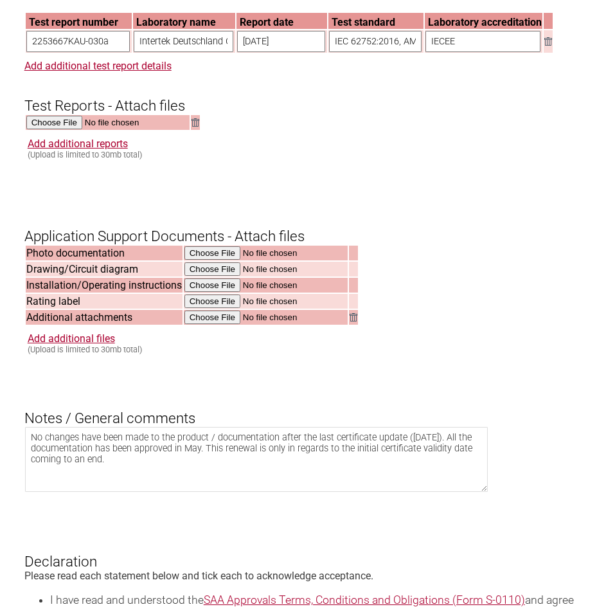
scroll to position [1196, 0]
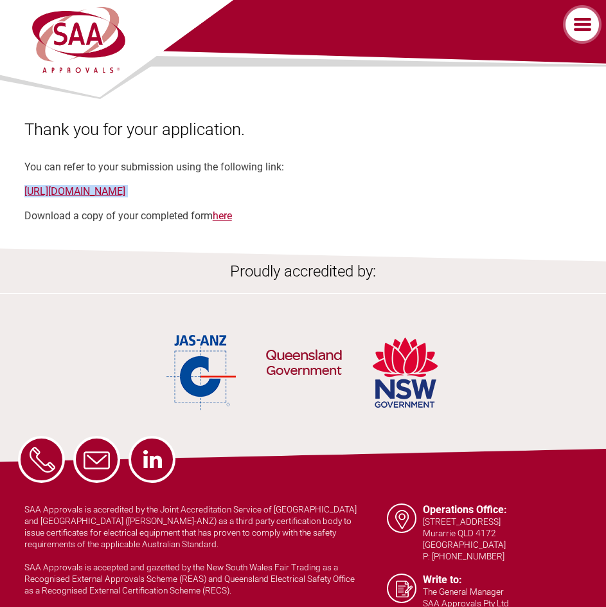
drag, startPoint x: 366, startPoint y: 197, endPoint x: 22, endPoint y: 192, distance: 343.3
click at [22, 192] on div "Thank you for your application. You can refer to your submission using the foll…" at bounding box center [303, 148] width 606 height 147
copy link "https://applications.saaapprovals.com.au/application/?ro&key=QrujTB59"
